Goal: Information Seeking & Learning: Find specific fact

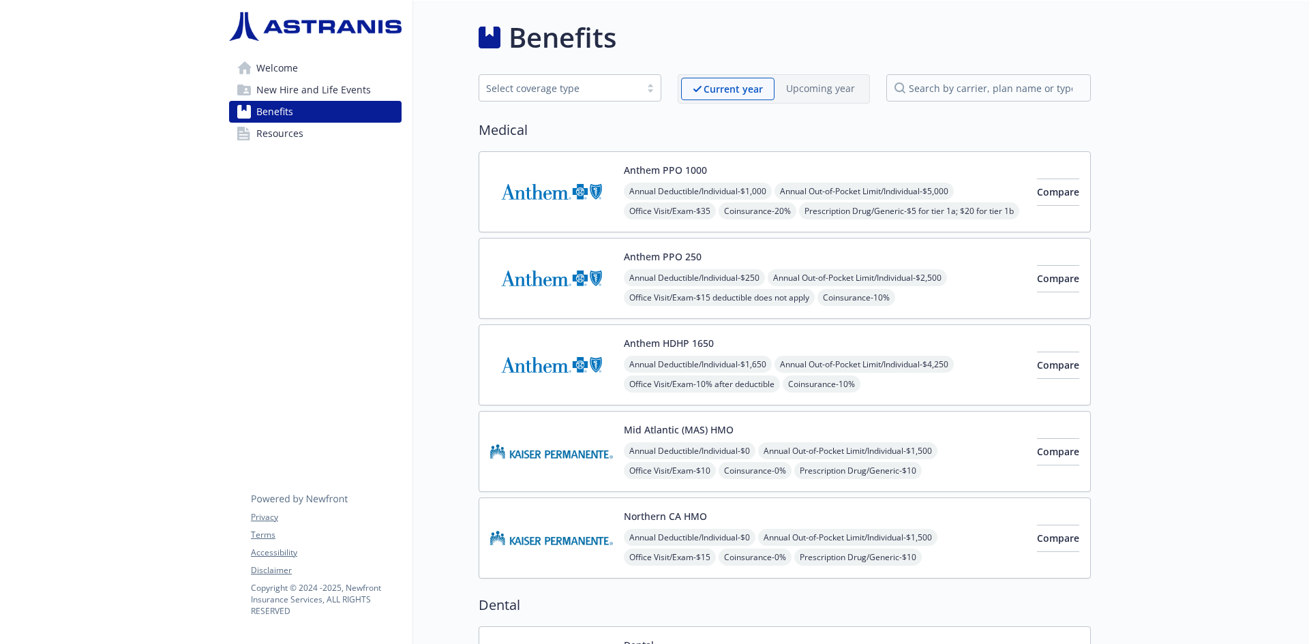
click at [297, 65] on span "Welcome" at bounding box center [277, 68] width 42 height 22
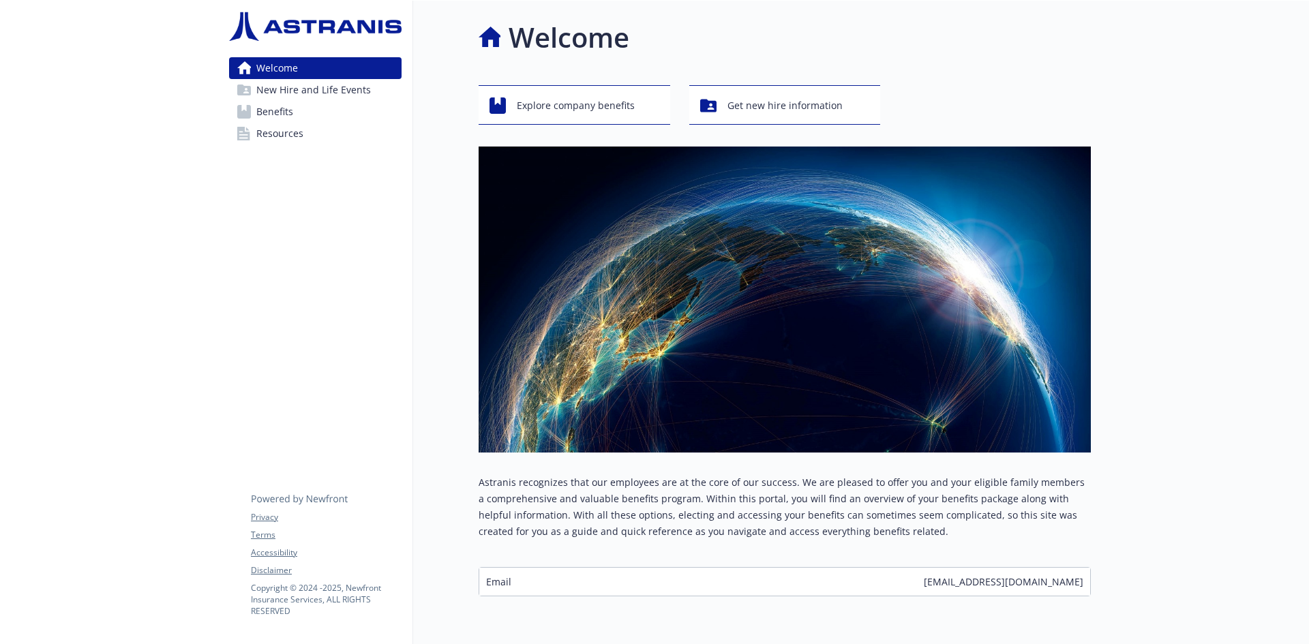
click at [282, 113] on span "Benefits" at bounding box center [274, 112] width 37 height 22
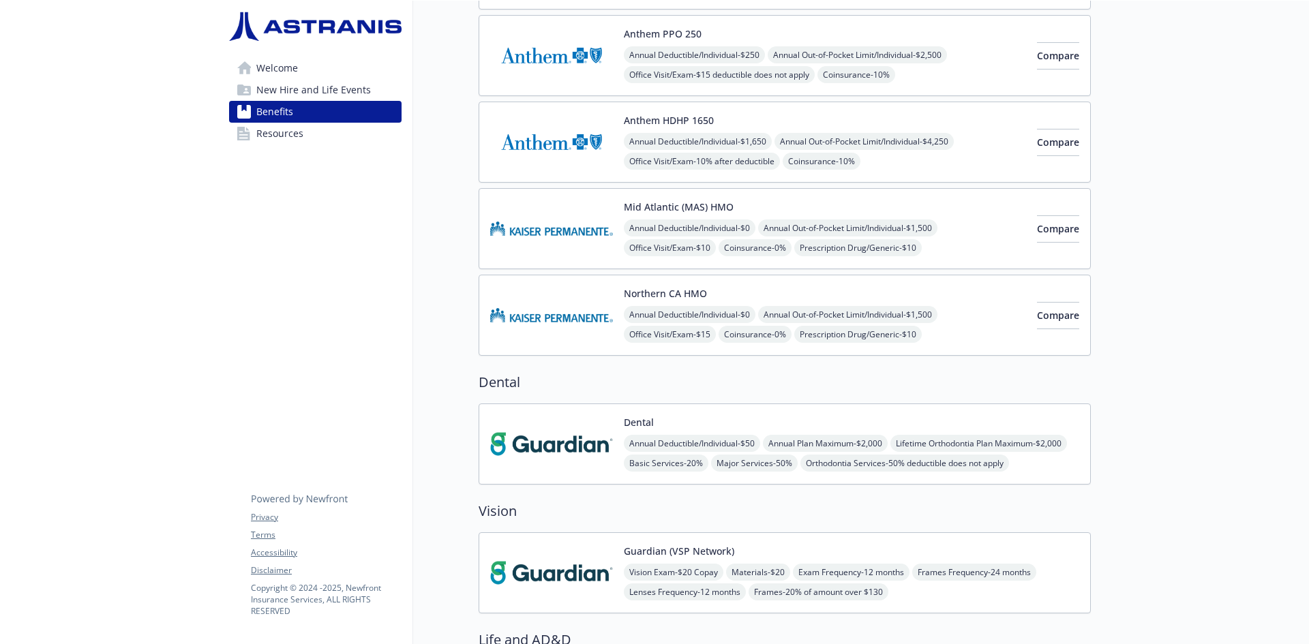
scroll to position [546, 0]
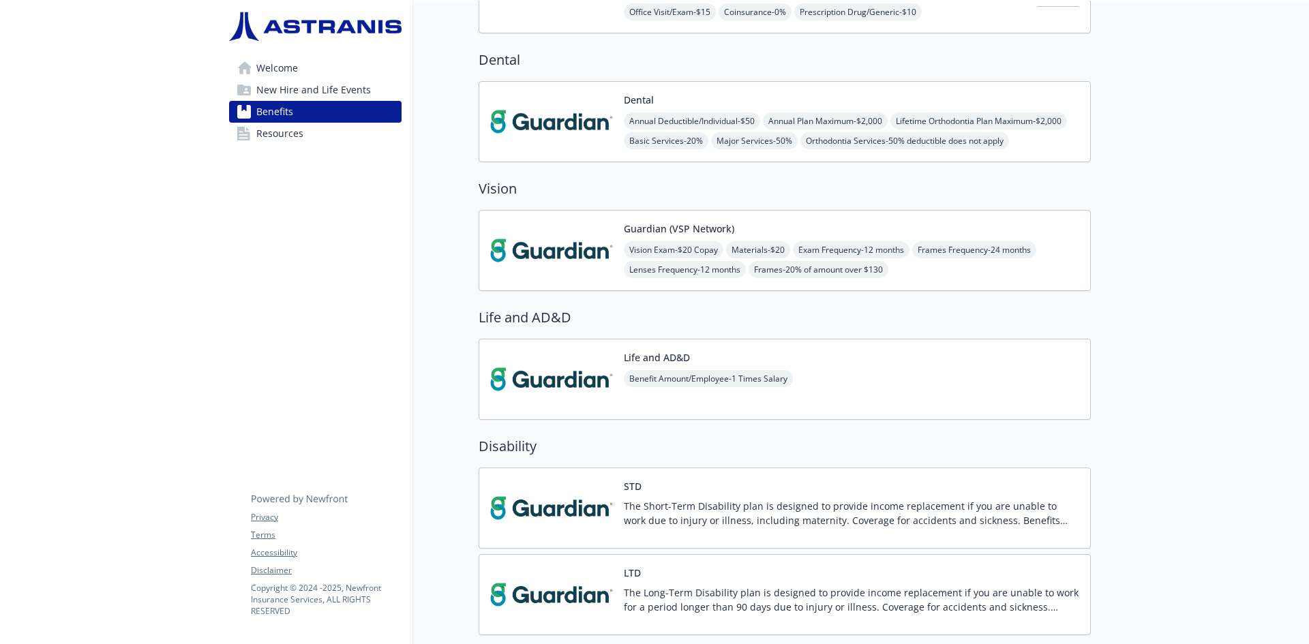
click at [551, 115] on img at bounding box center [551, 122] width 123 height 58
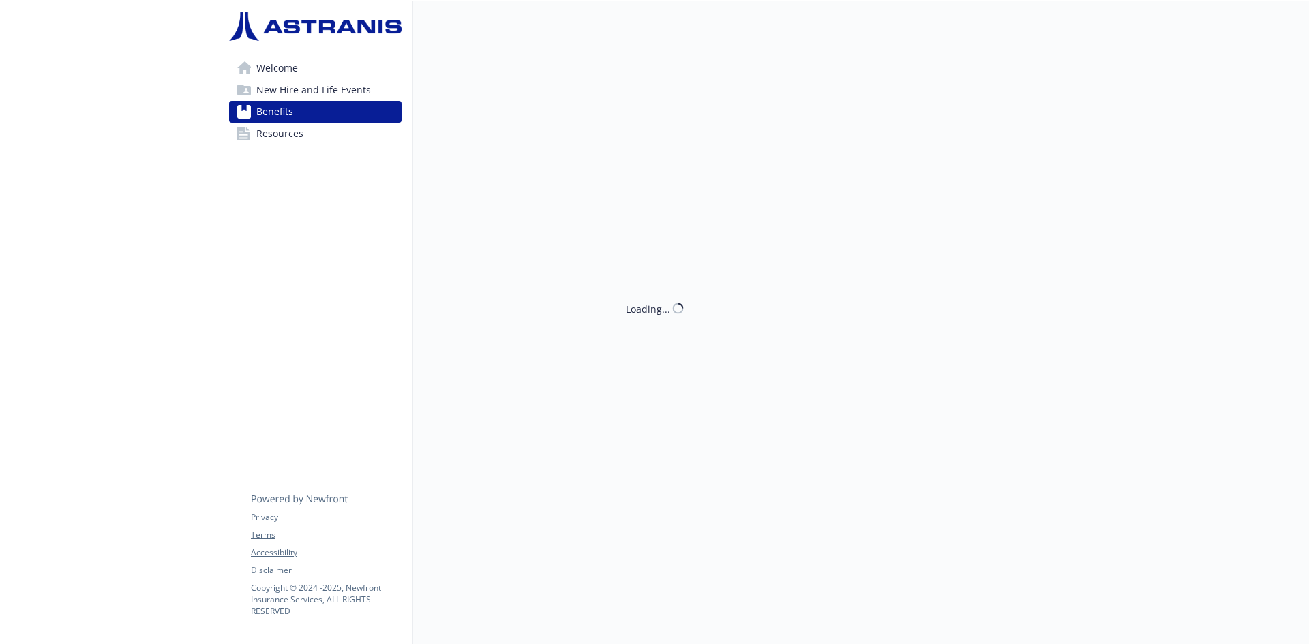
scroll to position [546, 0]
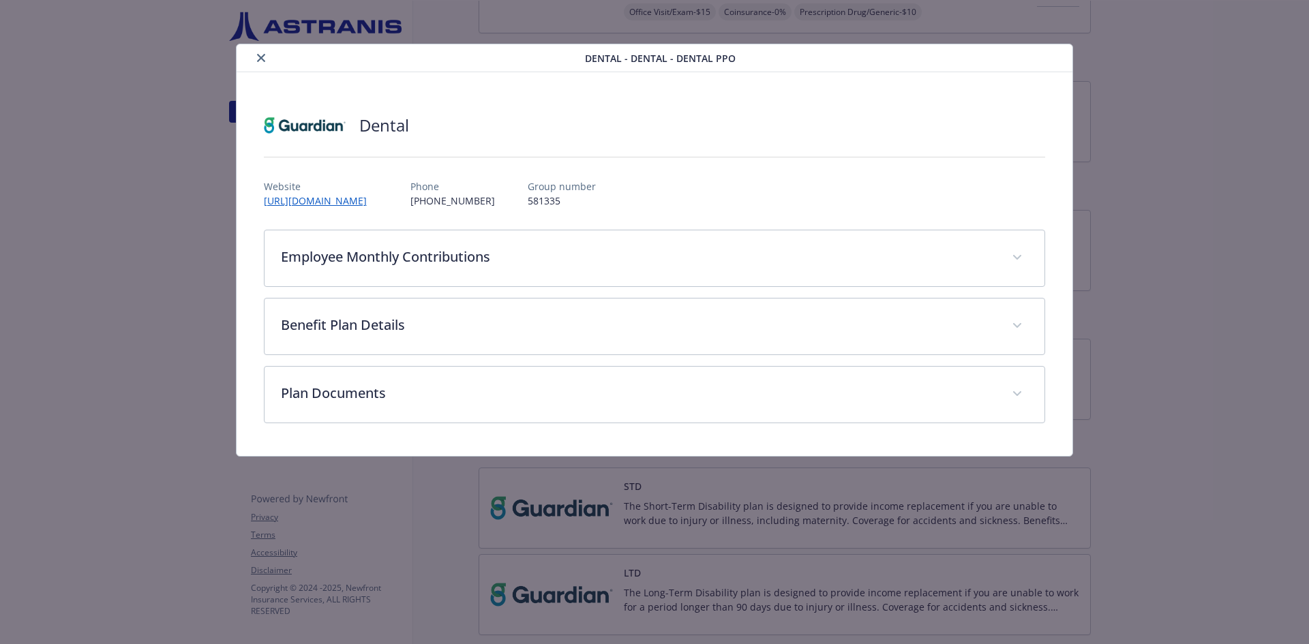
click at [566, 201] on p "581335" at bounding box center [562, 201] width 68 height 14
copy p "581335"
drag, startPoint x: 1147, startPoint y: 131, endPoint x: 1139, endPoint y: 130, distance: 8.2
